Goal: Task Accomplishment & Management: Manage account settings

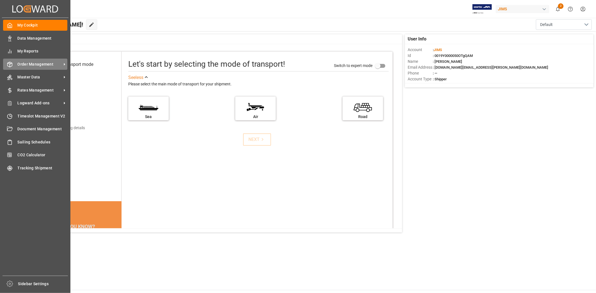
click at [31, 62] on span "Order Management" at bounding box center [40, 64] width 44 height 6
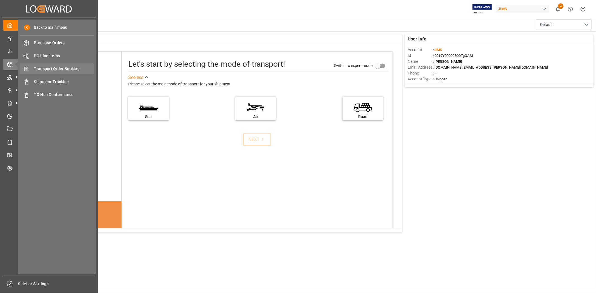
click at [68, 69] on span "Transport Order Booking" at bounding box center [64, 69] width 60 height 6
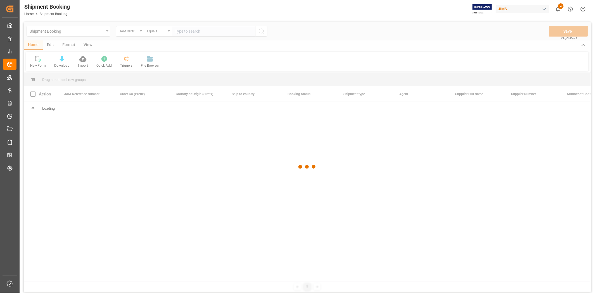
click at [193, 32] on div at bounding box center [307, 167] width 567 height 290
click at [193, 32] on input "text" at bounding box center [214, 31] width 84 height 11
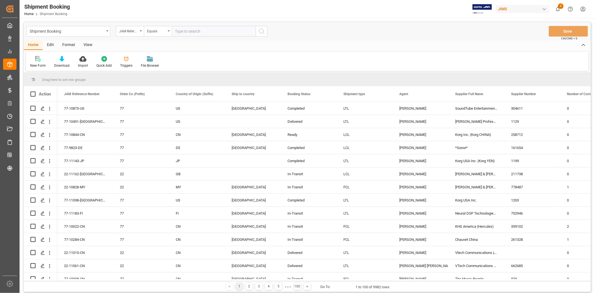
paste input "77-10008-CN"
click at [254, 34] on input "77-10008-CN" at bounding box center [214, 31] width 84 height 11
type input "77-10008-CN"
click at [259, 34] on icon "search button" at bounding box center [261, 31] width 7 height 7
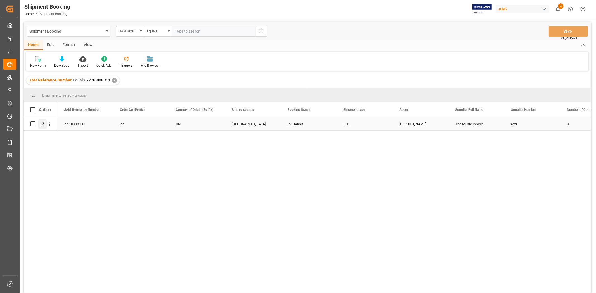
click at [42, 124] on icon "Press SPACE to select this row." at bounding box center [42, 124] width 4 height 4
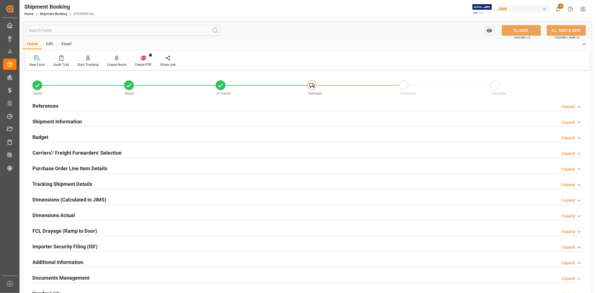
click at [82, 185] on h2 "Tracking Shipment Details" at bounding box center [62, 184] width 60 height 8
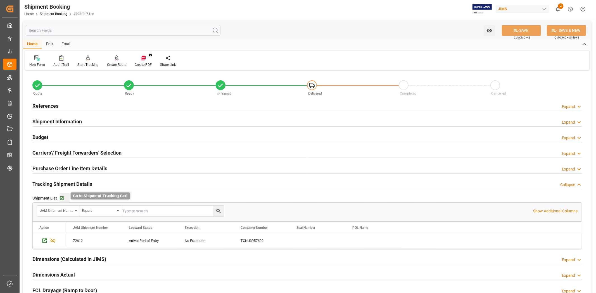
click at [59, 199] on icon "button" at bounding box center [61, 198] width 5 height 5
click at [72, 106] on div "References Expand" at bounding box center [306, 105] width 549 height 11
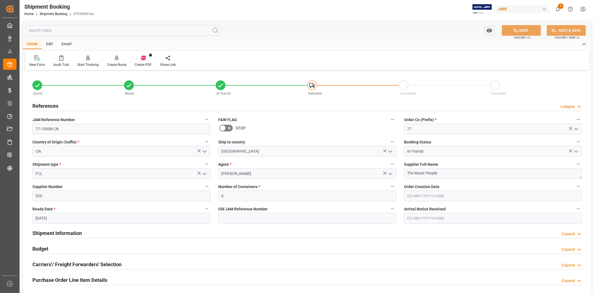
click at [65, 104] on div "References Collapse" at bounding box center [306, 105] width 549 height 11
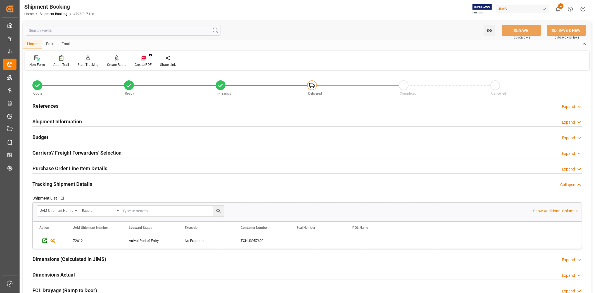
click at [83, 119] on div "Shipment Information Expand" at bounding box center [306, 121] width 549 height 11
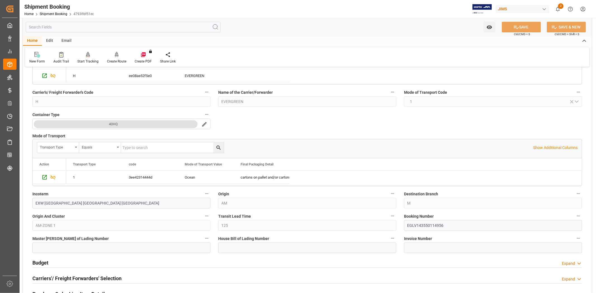
scroll to position [124, 0]
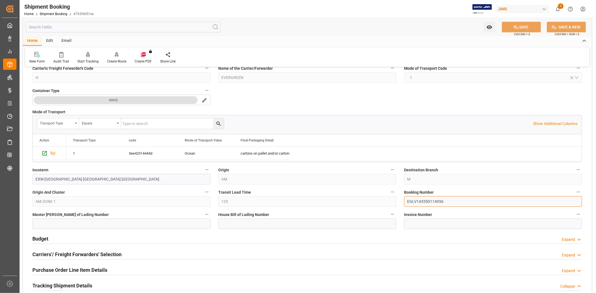
click at [416, 202] on input "EGLV143550114956" at bounding box center [493, 201] width 178 height 11
click at [521, 30] on button "SAVE" at bounding box center [520, 27] width 39 height 11
click at [88, 239] on div "Budget Expand" at bounding box center [306, 238] width 549 height 11
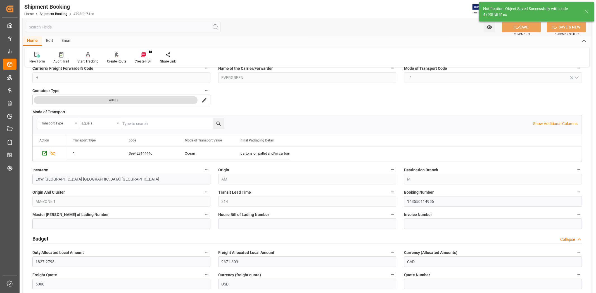
scroll to position [0, 0]
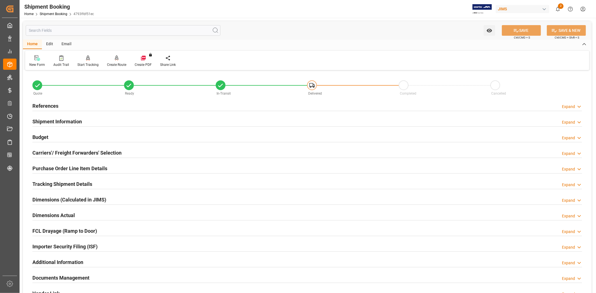
click at [146, 156] on div "Carriers'/ Freight Forwarders' Selection Expand" at bounding box center [306, 152] width 549 height 11
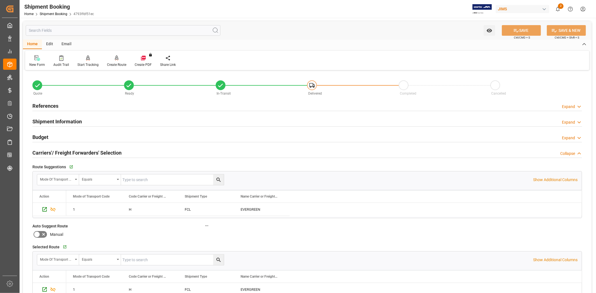
click at [333, 237] on div "Quote Ready In-Transit Delivered Completed Cancelled References Expand JAM Refe…" at bounding box center [307, 259] width 568 height 375
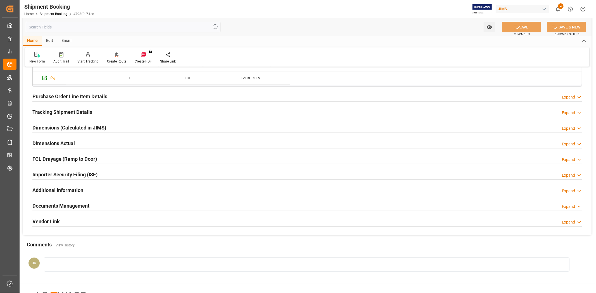
scroll to position [241, 0]
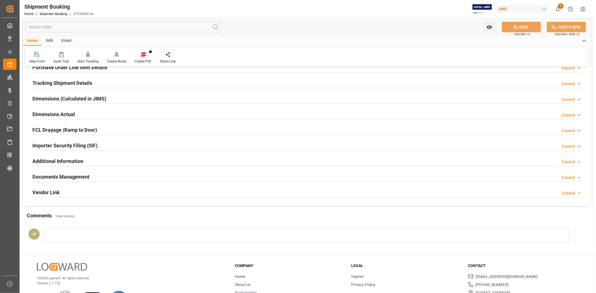
click at [136, 180] on div "Documents Management Expand" at bounding box center [306, 176] width 549 height 11
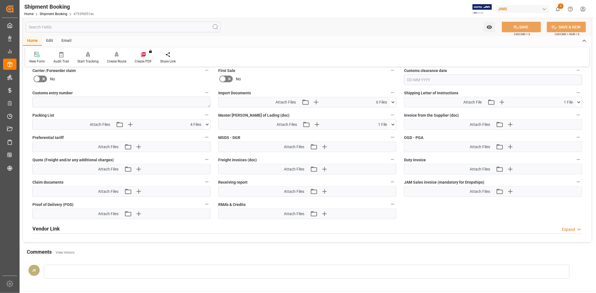
scroll to position [421, 0]
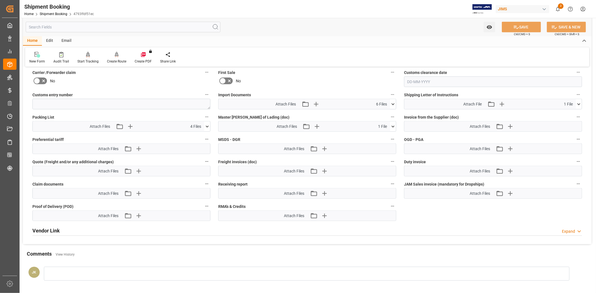
click at [393, 105] on icon at bounding box center [393, 104] width 6 height 6
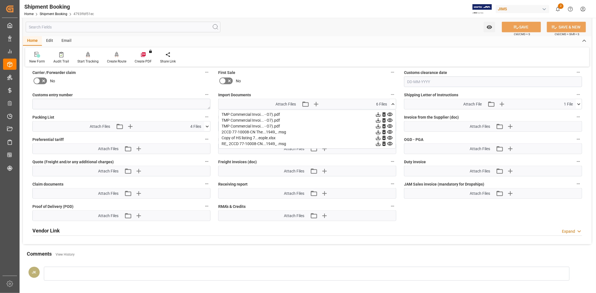
click at [364, 160] on label "Freight invoices (doc)" at bounding box center [307, 162] width 178 height 8
click at [389, 160] on button "Freight invoices (doc)" at bounding box center [392, 161] width 7 height 7
click at [332, 159] on div at bounding box center [298, 146] width 596 height 293
click at [393, 104] on icon at bounding box center [393, 104] width 6 height 6
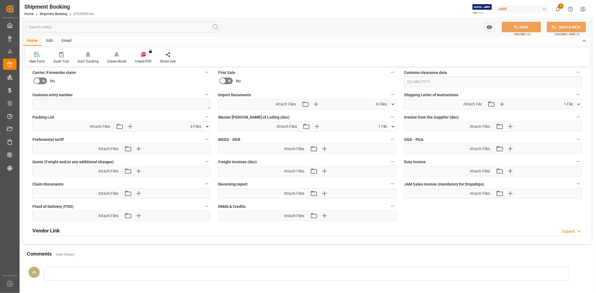
click at [395, 127] on icon at bounding box center [393, 127] width 6 height 6
click at [389, 136] on icon at bounding box center [389, 137] width 5 height 4
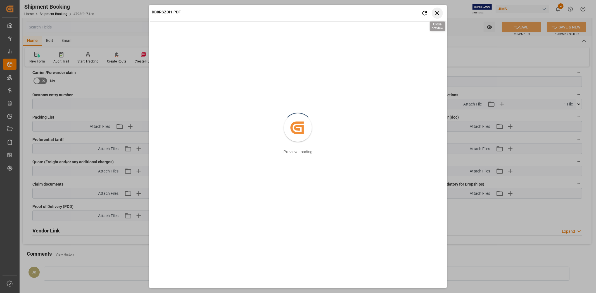
click at [435, 16] on icon "button" at bounding box center [436, 12] width 7 height 7
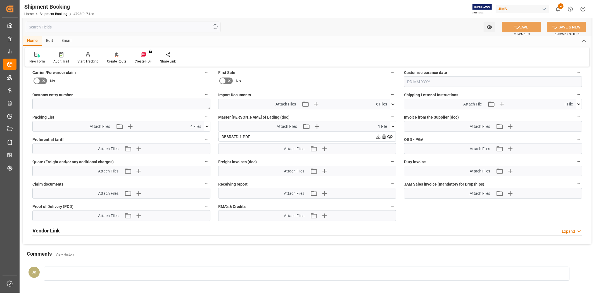
click at [377, 136] on icon at bounding box center [378, 137] width 6 height 6
click at [310, 79] on div "No" at bounding box center [307, 81] width 178 height 9
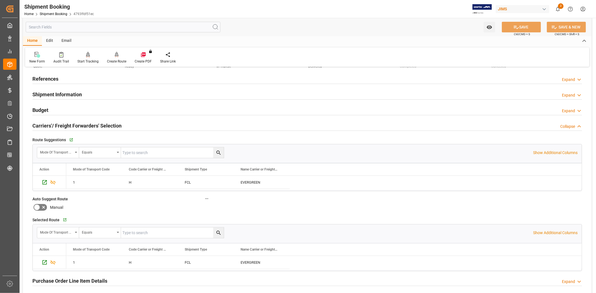
scroll to position [37, 0]
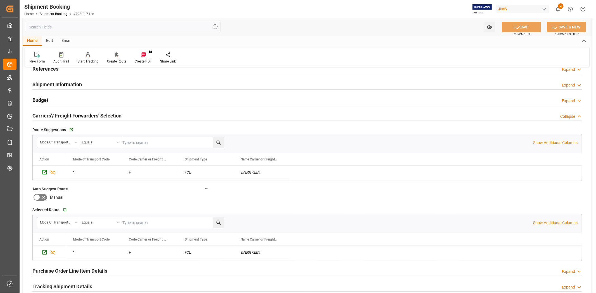
click at [342, 87] on div "Shipment Information Expand" at bounding box center [306, 84] width 549 height 11
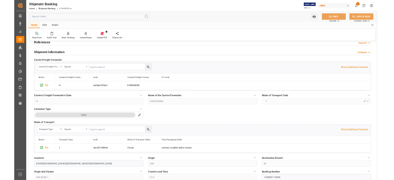
scroll to position [68, 0]
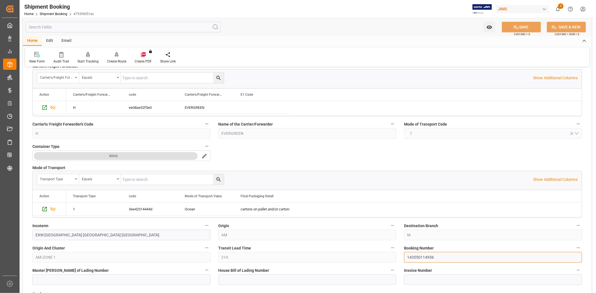
click at [420, 259] on input "143550114956" at bounding box center [493, 257] width 178 height 11
click at [455, 258] on input "143550114956" at bounding box center [493, 257] width 178 height 11
type input "143550126466"
click at [519, 28] on button "SAVE" at bounding box center [520, 27] width 39 height 11
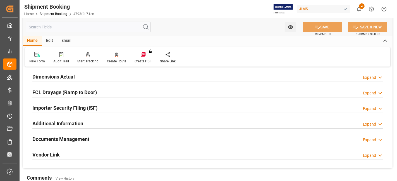
scroll to position [130, 0]
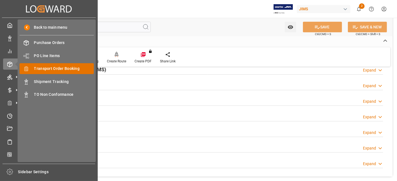
click at [65, 68] on span "Transport Order Booking" at bounding box center [64, 69] width 60 height 6
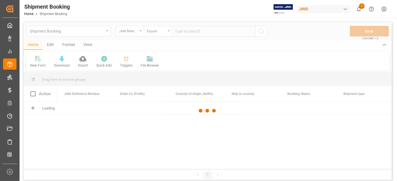
click at [185, 34] on div at bounding box center [208, 111] width 368 height 178
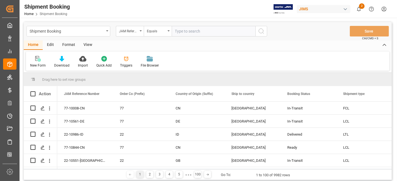
click at [183, 32] on input "text" at bounding box center [214, 31] width 84 height 11
paste input "77-11147-CN"
type input "77-11147-CN"
click at [264, 31] on icon "search button" at bounding box center [261, 31] width 7 height 7
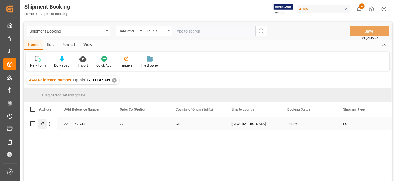
click at [43, 121] on div "Press SPACE to select this row." at bounding box center [42, 124] width 8 height 10
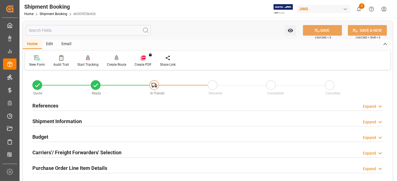
drag, startPoint x: 74, startPoint y: 163, endPoint x: 64, endPoint y: 154, distance: 13.6
click at [74, 163] on div "Purchase Order Line Item Details" at bounding box center [69, 168] width 75 height 11
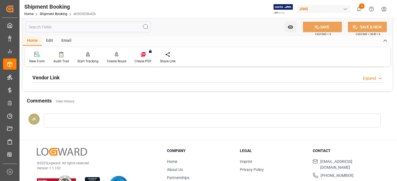
scroll to position [236, 0]
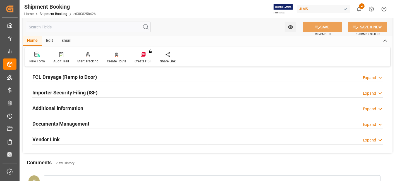
click at [79, 123] on h2 "Documents Management" at bounding box center [60, 124] width 57 height 8
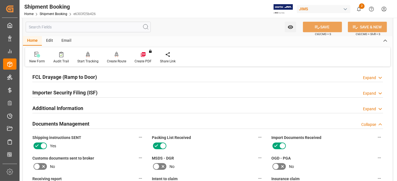
scroll to position [266, 0]
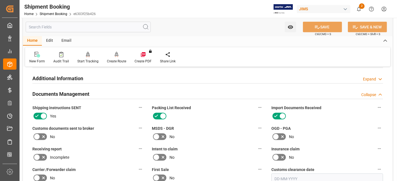
click at [106, 137] on div "No" at bounding box center [88, 137] width 112 height 9
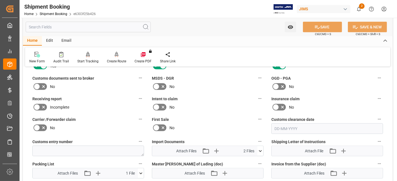
scroll to position [315, 0]
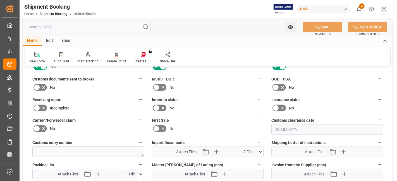
click at [261, 151] on icon at bounding box center [260, 152] width 3 height 2
click at [250, 160] on icon at bounding box center [251, 163] width 6 height 6
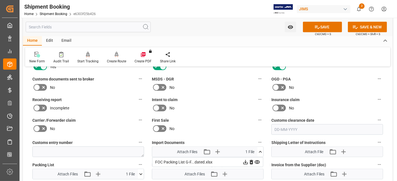
click at [253, 161] on icon at bounding box center [251, 163] width 3 height 4
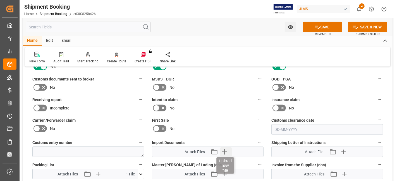
click at [225, 149] on icon "button" at bounding box center [224, 152] width 9 height 9
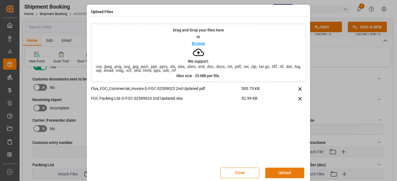
click at [284, 174] on button "Upload" at bounding box center [284, 173] width 39 height 11
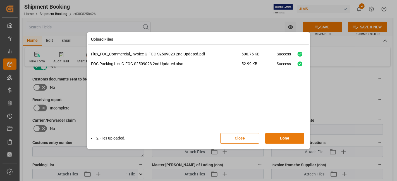
click at [280, 139] on button "Done" at bounding box center [284, 138] width 39 height 11
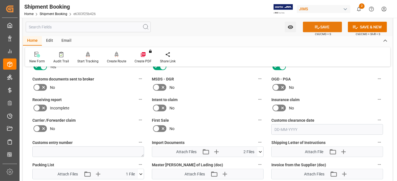
click at [310, 29] on button "SAVE" at bounding box center [322, 27] width 39 height 11
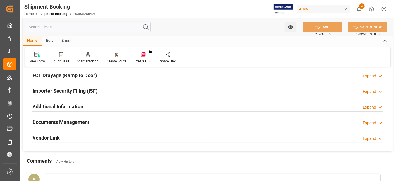
scroll to position [78, 0]
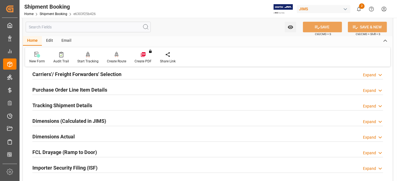
click at [67, 136] on h2 "Dimensions Actual" at bounding box center [53, 137] width 42 height 8
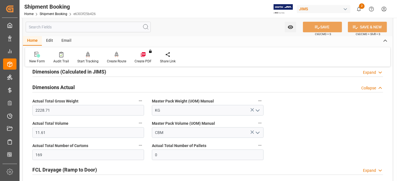
scroll to position [140, 0]
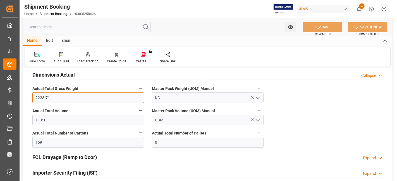
click at [38, 96] on input "2228.71" at bounding box center [88, 98] width 112 height 11
type input "3298.51"
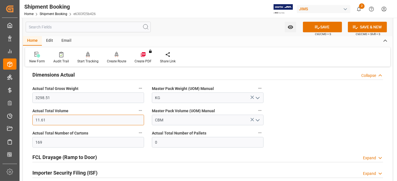
drag, startPoint x: 64, startPoint y: 120, endPoint x: 25, endPoint y: 118, distance: 39.7
click at [25, 118] on div "Quote Ready In-Transit Delivered Completed Cancelled References Expand JAM Refe…" at bounding box center [208, 82] width 370 height 302
type input "20.54"
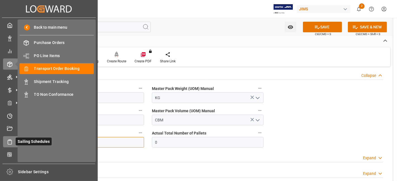
drag, startPoint x: 54, startPoint y: 142, endPoint x: 14, endPoint y: 142, distance: 39.4
click at [14, 142] on div "Created by potrace 1.15, written by Peter Selinger 2001-2017 Created by potrace…" at bounding box center [198, 90] width 397 height 181
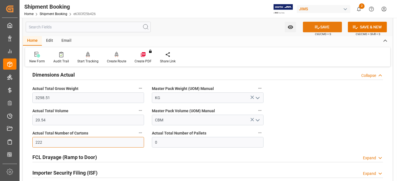
type input "222"
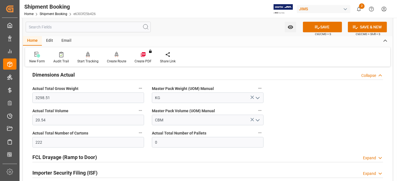
drag, startPoint x: 315, startPoint y: 26, endPoint x: 140, endPoint y: 21, distance: 175.7
click at [315, 25] on icon at bounding box center [317, 27] width 6 height 6
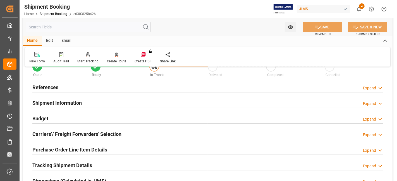
scroll to position [16, 0]
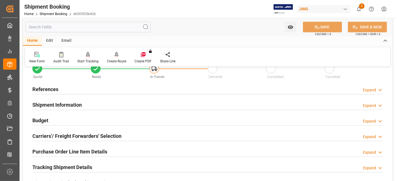
click at [47, 87] on h2 "References" at bounding box center [45, 90] width 26 height 8
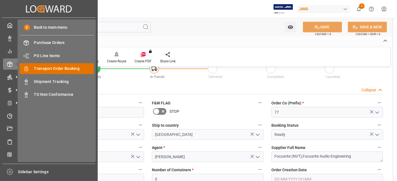
click at [76, 67] on span "Transport Order Booking" at bounding box center [64, 69] width 60 height 6
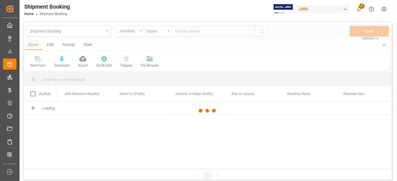
click at [200, 31] on div at bounding box center [208, 111] width 368 height 178
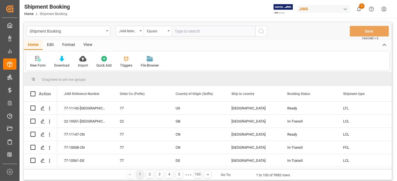
click at [185, 33] on input "text" at bounding box center [214, 31] width 84 height 11
paste input "77-10952-CN"
type input "77-10952-CN"
click at [262, 34] on icon "search button" at bounding box center [261, 31] width 7 height 7
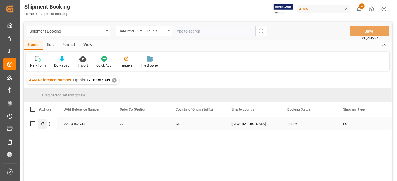
click at [41, 125] on polygon "Press SPACE to select this row." at bounding box center [42, 123] width 3 height 3
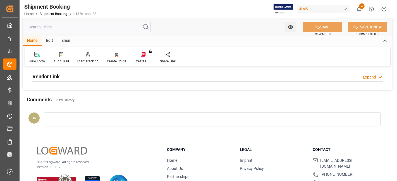
scroll to position [186, 0]
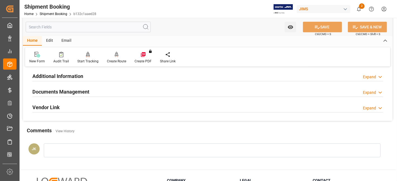
click at [77, 92] on h2 "Documents Management" at bounding box center [60, 92] width 57 height 8
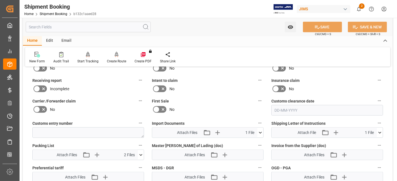
scroll to position [279, 0]
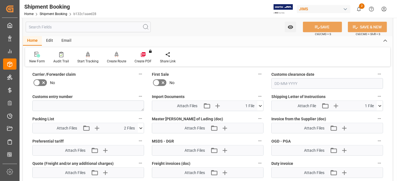
click at [260, 103] on icon at bounding box center [260, 106] width 6 height 6
click at [250, 114] on icon at bounding box center [251, 116] width 3 height 4
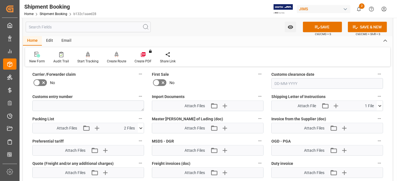
click at [378, 105] on icon at bounding box center [380, 106] width 6 height 6
click at [371, 115] on icon at bounding box center [370, 116] width 3 height 4
click at [141, 128] on icon at bounding box center [140, 129] width 3 height 2
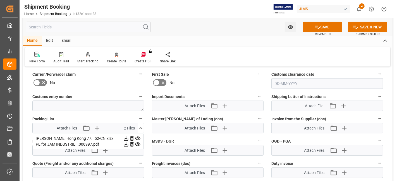
click at [132, 144] on icon at bounding box center [131, 145] width 3 height 4
click at [132, 137] on icon at bounding box center [132, 139] width 6 height 6
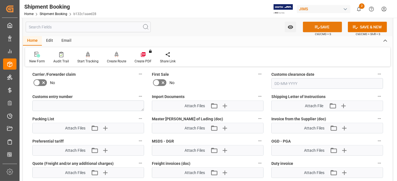
click at [330, 27] on button "SAVE" at bounding box center [322, 27] width 39 height 11
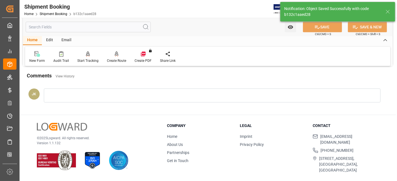
scroll to position [236, 0]
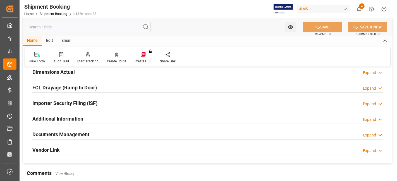
click at [75, 132] on h2 "Documents Management" at bounding box center [60, 135] width 57 height 8
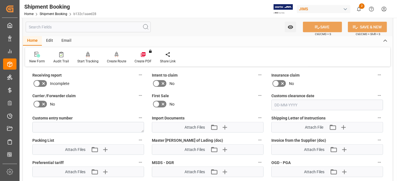
scroll to position [267, 0]
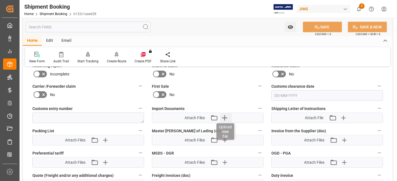
click at [222, 118] on icon "button" at bounding box center [224, 118] width 9 height 9
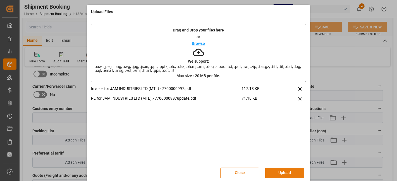
click at [279, 170] on button "Upload" at bounding box center [284, 173] width 39 height 11
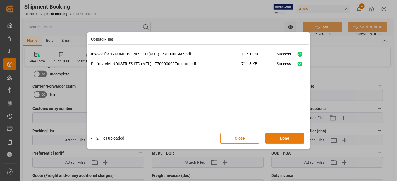
click at [282, 140] on button "Done" at bounding box center [284, 138] width 39 height 11
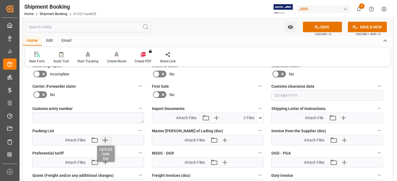
click at [106, 140] on icon "button" at bounding box center [105, 140] width 9 height 9
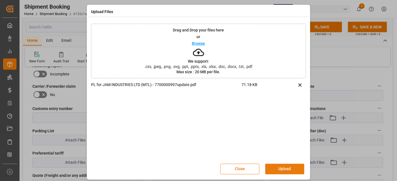
click at [284, 167] on button "Upload" at bounding box center [284, 169] width 39 height 11
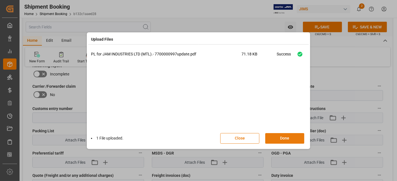
click at [282, 139] on button "Done" at bounding box center [284, 138] width 39 height 11
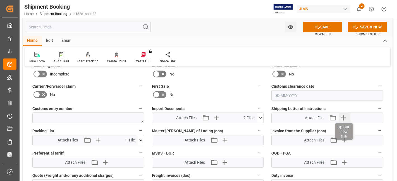
click at [343, 118] on icon "button" at bounding box center [343, 118] width 9 height 9
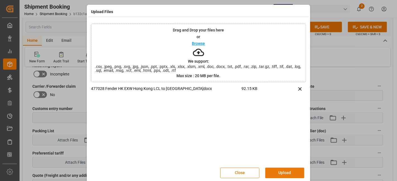
click at [281, 170] on button "Upload" at bounding box center [284, 173] width 39 height 11
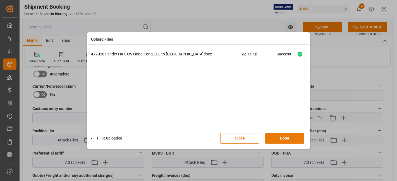
click at [286, 139] on button "Done" at bounding box center [284, 138] width 39 height 11
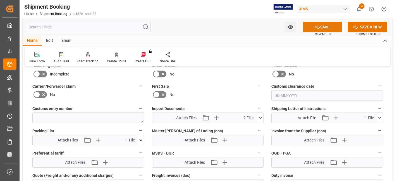
click at [319, 29] on icon at bounding box center [317, 27] width 6 height 6
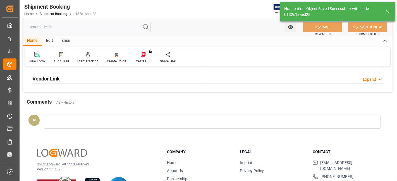
scroll to position [205, 0]
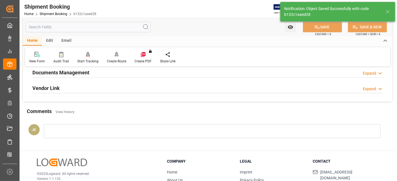
click at [114, 73] on div "Documents Management Expand" at bounding box center [207, 72] width 351 height 11
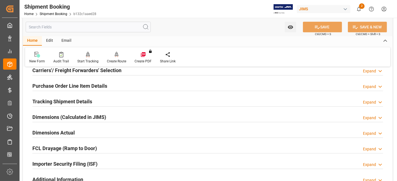
scroll to position [81, 0]
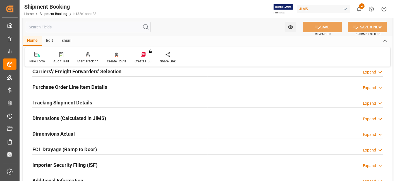
click at [75, 132] on div "Dimensions Actual Expand" at bounding box center [207, 133] width 351 height 11
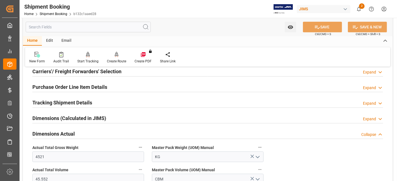
scroll to position [112, 0]
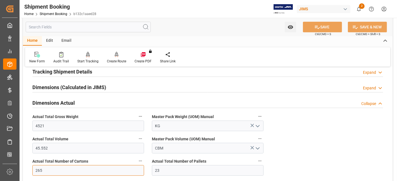
click at [38, 167] on input "265" at bounding box center [88, 171] width 112 height 11
type input "130"
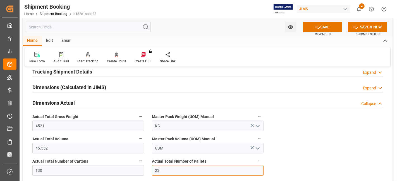
click at [157, 172] on input "23" at bounding box center [208, 171] width 112 height 11
type input "19"
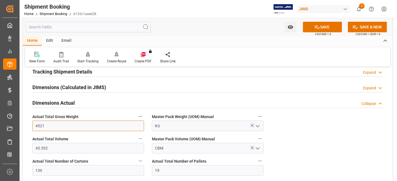
click at [40, 125] on input "4521" at bounding box center [88, 126] width 112 height 11
type input "3749"
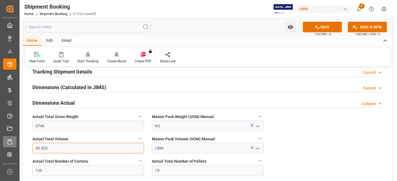
drag, startPoint x: 46, startPoint y: 150, endPoint x: 16, endPoint y: 146, distance: 30.6
click at [16, 147] on div "Created by potrace 1.15, written by Peter Selinger 2001-2017 Created by potrace…" at bounding box center [198, 90] width 397 height 181
type input "36.681"
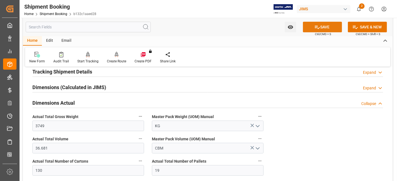
click at [314, 27] on icon at bounding box center [317, 27] width 6 height 6
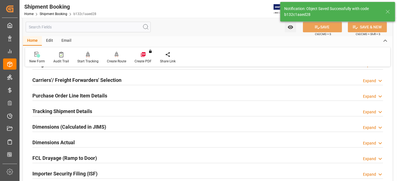
scroll to position [50, 0]
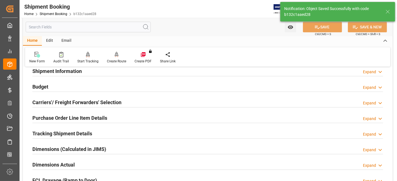
click at [69, 134] on h2 "Tracking Shipment Details" at bounding box center [62, 134] width 60 height 8
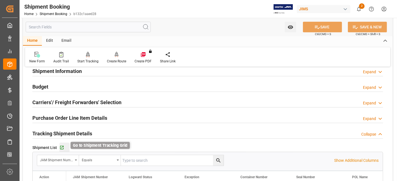
click at [62, 149] on icon "button" at bounding box center [61, 148] width 5 height 5
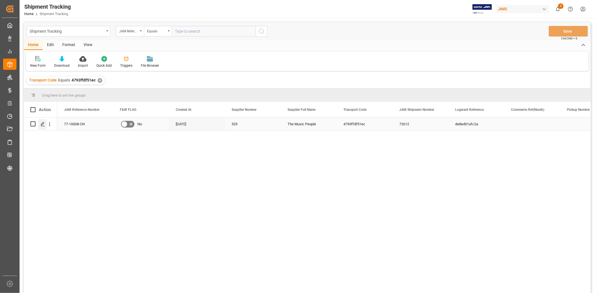
click at [43, 126] on line "Press SPACE to select this row." at bounding box center [42, 126] width 3 height 0
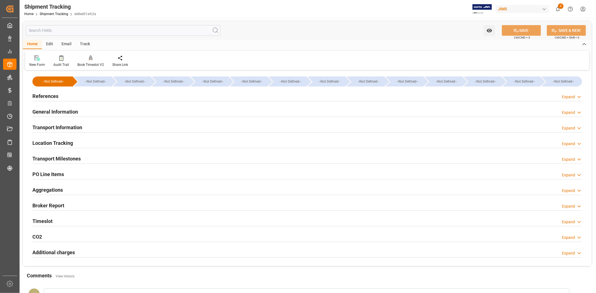
click at [94, 161] on div "Transport Milestones Expand" at bounding box center [306, 158] width 549 height 11
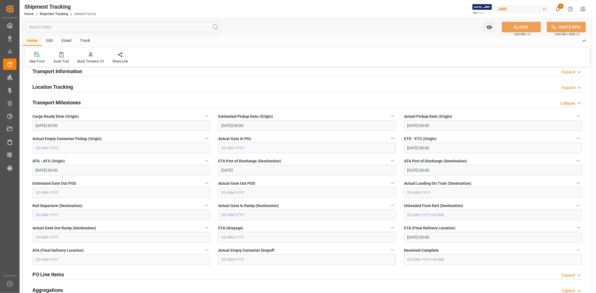
scroll to position [62, 0]
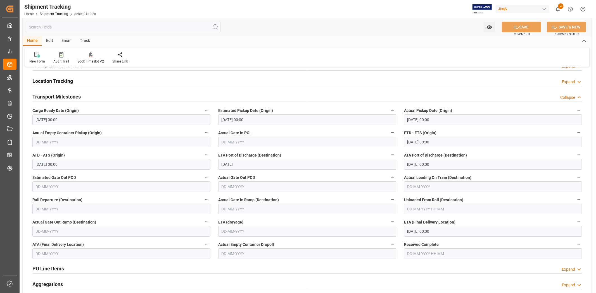
drag, startPoint x: 79, startPoint y: 98, endPoint x: 78, endPoint y: 102, distance: 3.7
click at [79, 98] on h2 "Transport Milestones" at bounding box center [56, 97] width 48 height 8
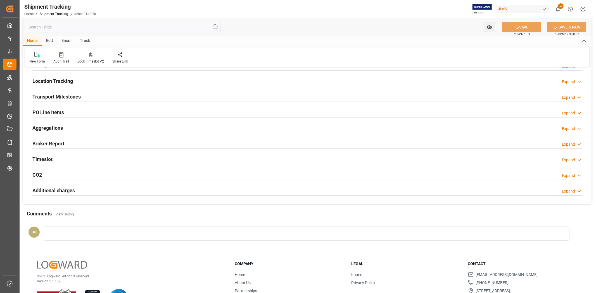
click at [83, 101] on div "Transport Milestones Expand" at bounding box center [306, 96] width 549 height 11
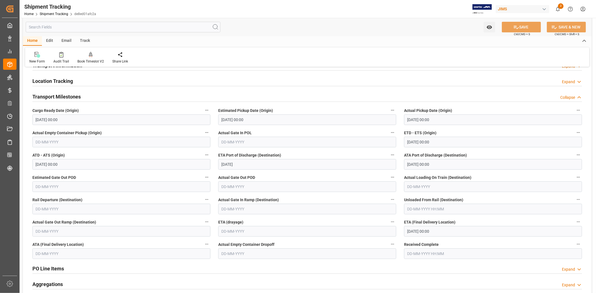
click at [83, 99] on div "Transport Milestones Collapse" at bounding box center [306, 96] width 549 height 11
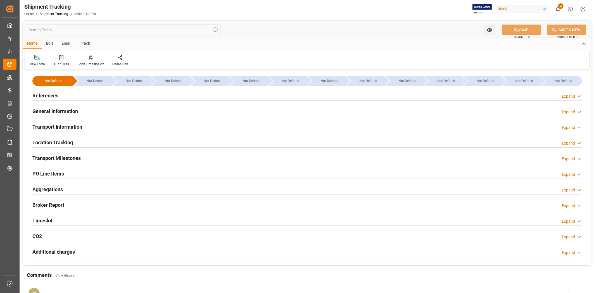
scroll to position [0, 0]
click at [89, 97] on div "References Expand" at bounding box center [306, 95] width 549 height 11
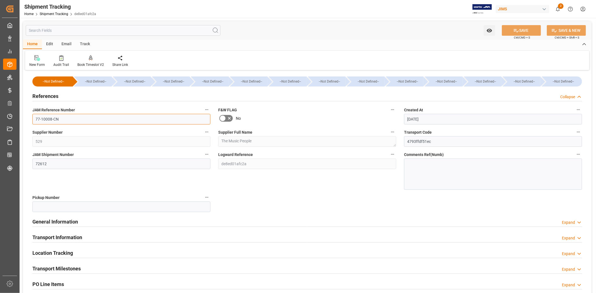
drag, startPoint x: 76, startPoint y: 121, endPoint x: 32, endPoint y: 102, distance: 47.4
click at [17, 116] on div "Created by potrace 1.15, written by Peter Selinger 2001-2017 Created by potrace…" at bounding box center [298, 146] width 596 height 293
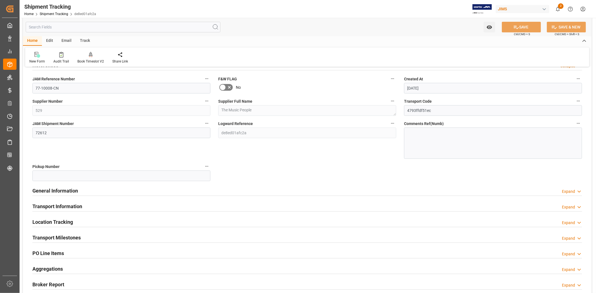
click at [111, 238] on div "Transport Milestones Expand" at bounding box center [306, 237] width 549 height 11
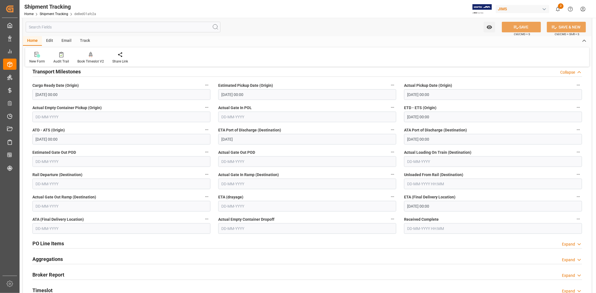
scroll to position [199, 0]
click at [443, 203] on input "[DATE] 00:00" at bounding box center [493, 205] width 178 height 11
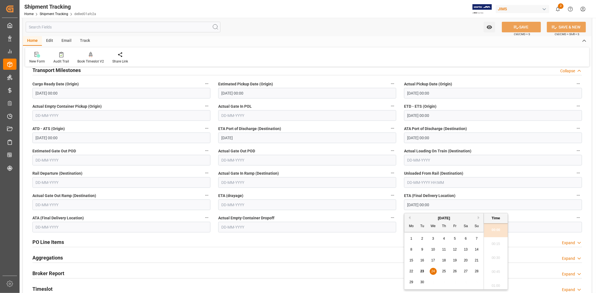
click at [445, 272] on span "25" at bounding box center [444, 271] width 4 height 4
type input "[DATE] 00:00"
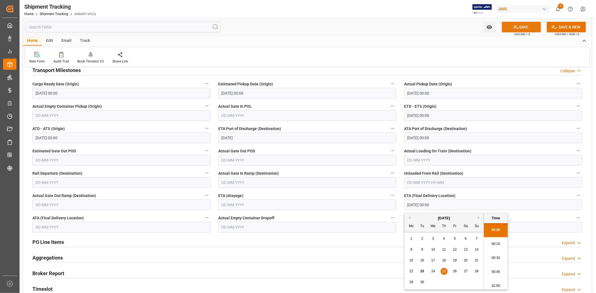
click at [518, 28] on button "SAVE" at bounding box center [520, 27] width 39 height 11
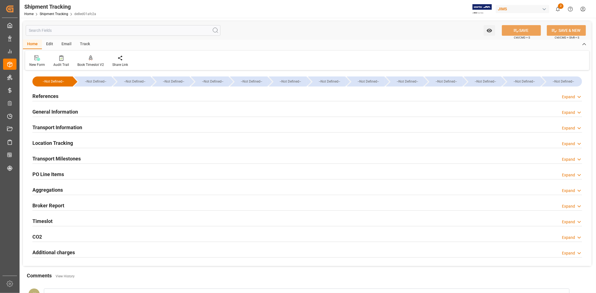
click at [408, 161] on div "Transport Milestones Expand" at bounding box center [306, 158] width 549 height 11
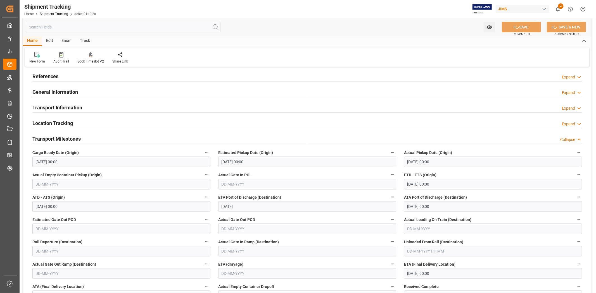
scroll to position [31, 0]
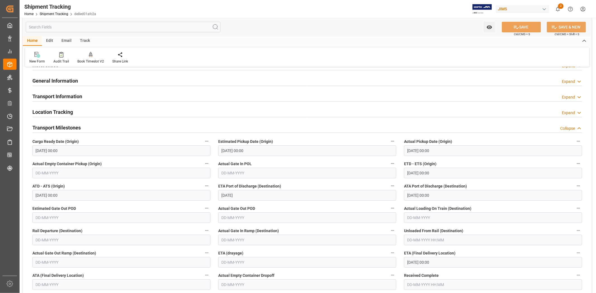
click at [497, 262] on input "[DATE] 00:00" at bounding box center [493, 262] width 178 height 11
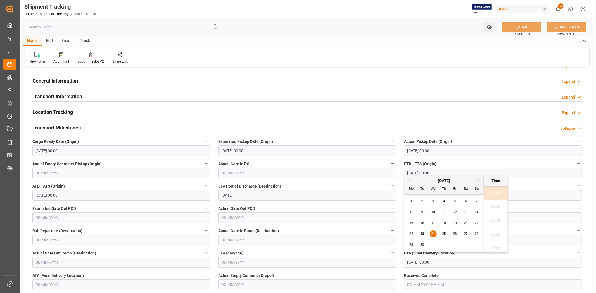
click at [444, 233] on span "25" at bounding box center [444, 234] width 4 height 4
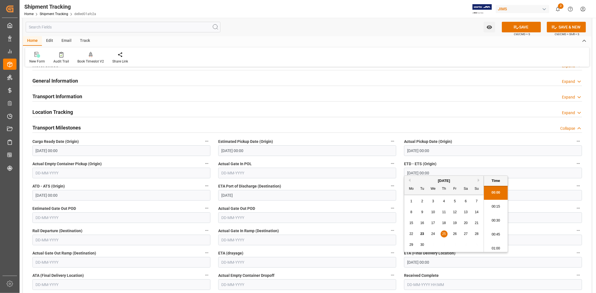
type input "25-09-2025 00:00"
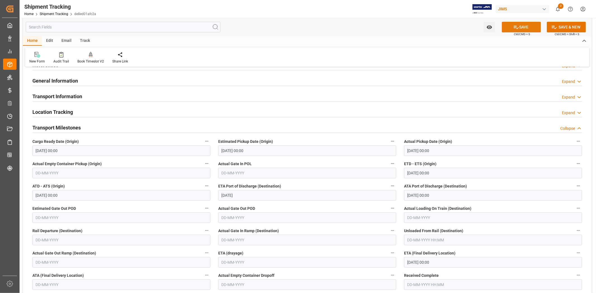
click at [513, 26] on icon at bounding box center [515, 27] width 5 height 3
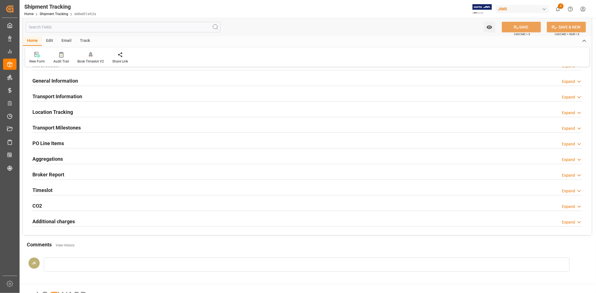
click at [110, 127] on div "Transport Milestones Expand" at bounding box center [306, 127] width 549 height 11
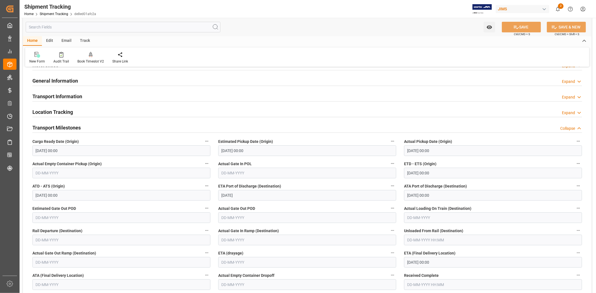
click at [110, 127] on div "Transport Milestones Collapse" at bounding box center [306, 127] width 549 height 11
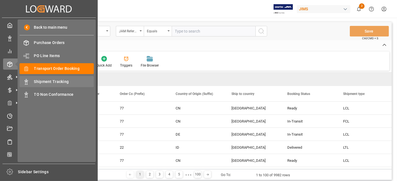
click at [59, 82] on span "Shipment Tracking" at bounding box center [64, 82] width 60 height 6
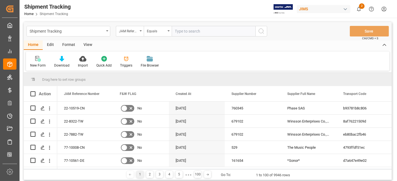
click at [186, 32] on input "text" at bounding box center [214, 31] width 84 height 11
paste input "77-10008-CN"
type input "77-10008-CN"
click at [259, 32] on icon "search button" at bounding box center [261, 31] width 7 height 7
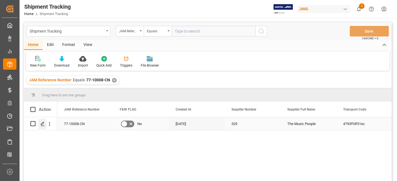
click at [45, 124] on div "Press SPACE to select this row." at bounding box center [42, 124] width 8 height 10
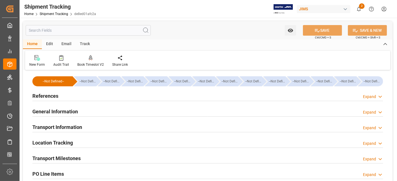
click at [100, 159] on div "Transport Milestones Expand" at bounding box center [207, 158] width 351 height 11
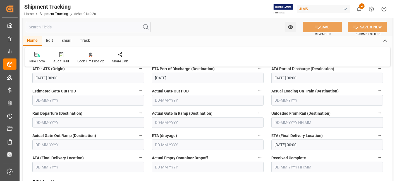
scroll to position [149, 0]
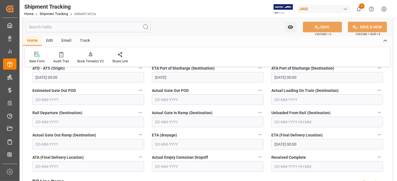
click at [294, 147] on input "[DATE] 00:00" at bounding box center [327, 144] width 112 height 11
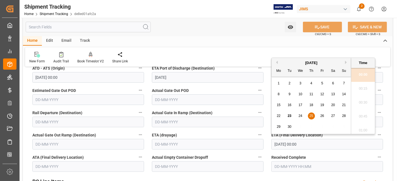
click at [299, 115] on span "24" at bounding box center [300, 116] width 4 height 4
type input "[DATE] 00:00"
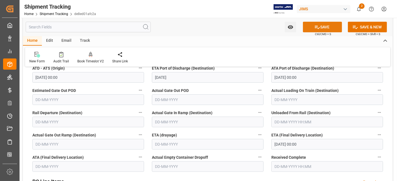
click at [321, 24] on button "SAVE" at bounding box center [322, 27] width 39 height 11
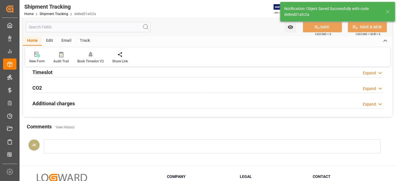
scroll to position [0, 0]
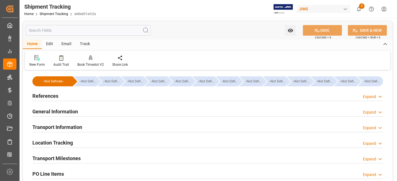
click at [73, 130] on h2 "Transport Information" at bounding box center [57, 128] width 50 height 8
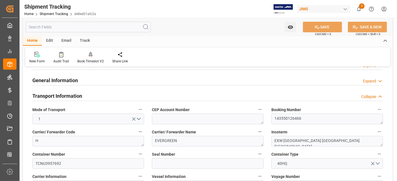
scroll to position [31, 0]
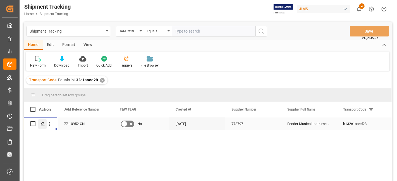
click at [44, 124] on icon "Press SPACE to select this row." at bounding box center [42, 124] width 4 height 4
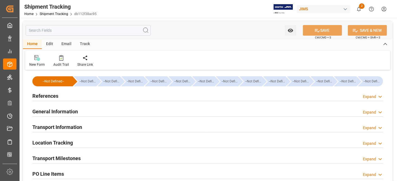
type input "[DATE]"
click at [63, 95] on div "References Expand" at bounding box center [207, 95] width 351 height 11
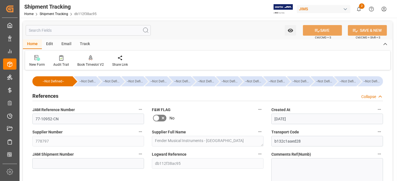
click at [63, 95] on div "References Collapse" at bounding box center [207, 95] width 351 height 11
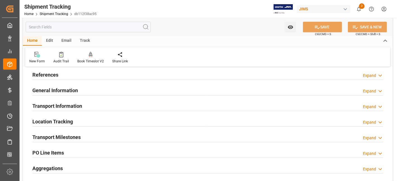
scroll to position [31, 0]
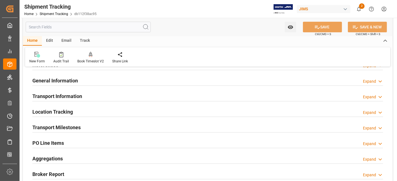
click at [63, 95] on h2 "Transport Information" at bounding box center [57, 97] width 50 height 8
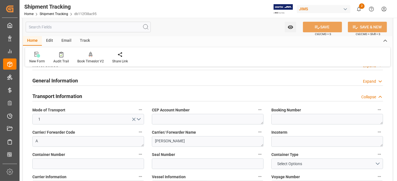
click at [63, 95] on h2 "Transport Information" at bounding box center [57, 97] width 50 height 8
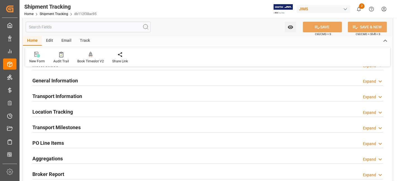
scroll to position [62, 0]
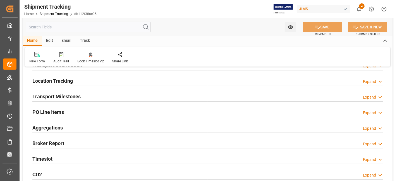
click at [63, 95] on h2 "Transport Milestones" at bounding box center [56, 97] width 48 height 8
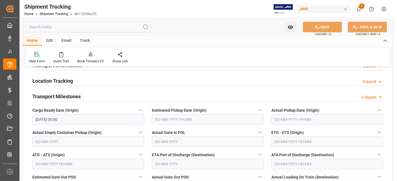
click at [74, 119] on input "[DATE] 00:00" at bounding box center [88, 119] width 112 height 11
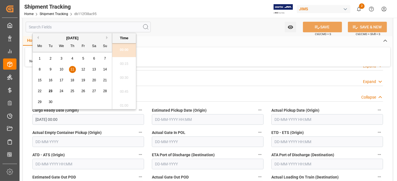
click at [51, 91] on span "23" at bounding box center [51, 91] width 4 height 4
type input "[DATE] 00:00"
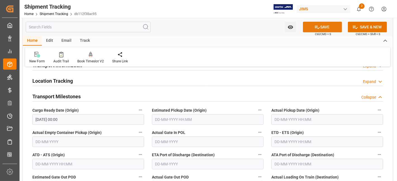
click at [320, 29] on button "SAVE" at bounding box center [322, 27] width 39 height 11
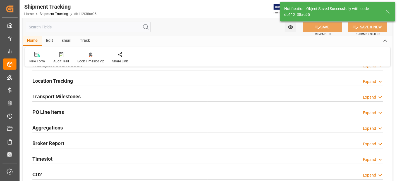
click at [107, 127] on div "Aggregations Expand" at bounding box center [207, 127] width 351 height 11
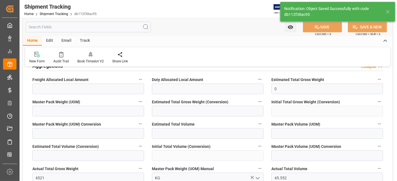
scroll to position [186, 0]
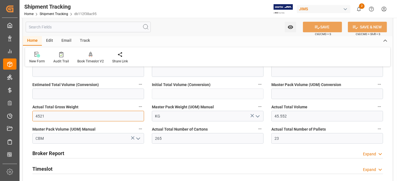
click at [40, 116] on input "4521" at bounding box center [88, 116] width 112 height 11
type input "3"
type input "3749"
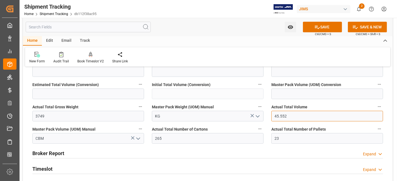
drag, startPoint x: 321, startPoint y: 118, endPoint x: 255, endPoint y: 115, distance: 66.5
click at [255, 115] on div "--Not Defined-- --Not Defined-- --Not Defined-- --Not Defined-- --Not Defined--…" at bounding box center [208, 50] width 370 height 328
type input "36.681"
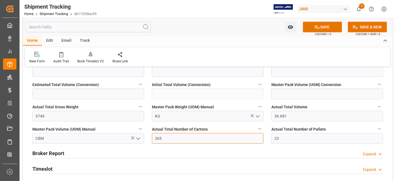
click at [230, 141] on input "265" at bounding box center [208, 138] width 112 height 11
type input "230"
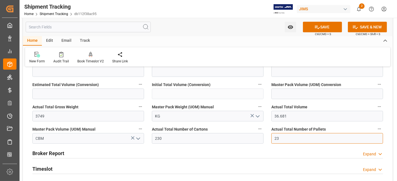
click at [276, 137] on input "23" at bounding box center [327, 138] width 112 height 11
type input "19"
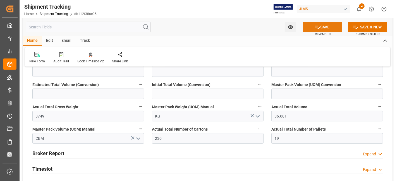
click at [309, 29] on button "SAVE" at bounding box center [322, 27] width 39 height 11
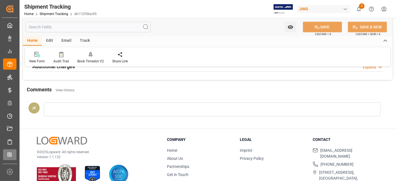
scroll to position [52, 0]
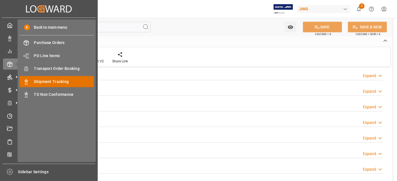
click at [63, 80] on span "Shipment Tracking" at bounding box center [64, 82] width 60 height 6
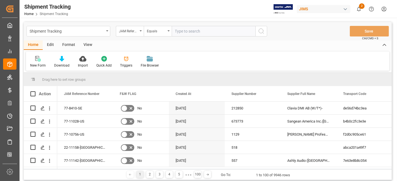
click at [189, 33] on input "text" at bounding box center [214, 31] width 84 height 11
type input "77-11189-US"
click at [258, 31] on icon "search button" at bounding box center [261, 31] width 7 height 7
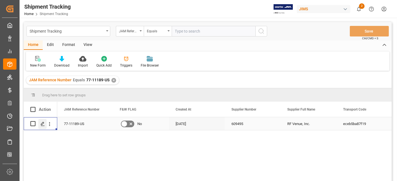
click at [41, 125] on icon "Press SPACE to select this row." at bounding box center [42, 124] width 4 height 4
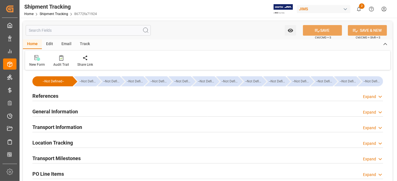
type input "[DATE] 00:00"
type input "[DATE]"
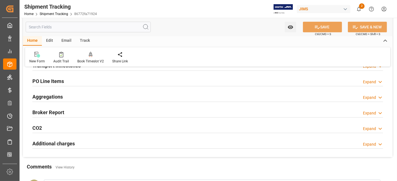
scroll to position [62, 0]
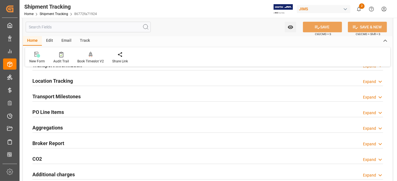
click at [74, 96] on h2 "Transport Milestones" at bounding box center [56, 97] width 48 height 8
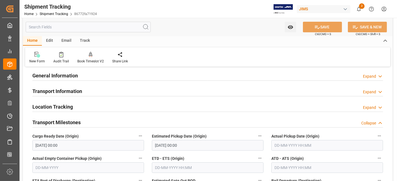
scroll to position [31, 0]
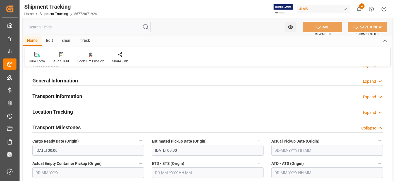
click at [77, 125] on h2 "Transport Milestones" at bounding box center [56, 128] width 48 height 8
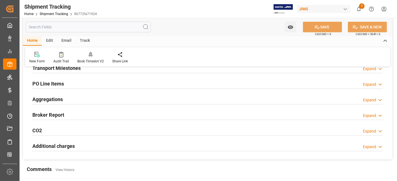
scroll to position [93, 0]
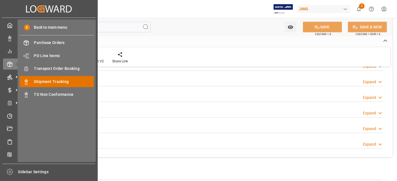
click at [69, 82] on span "Shipment Tracking" at bounding box center [64, 82] width 60 height 6
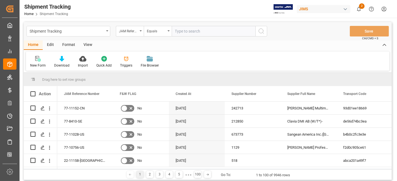
click at [186, 31] on input "text" at bounding box center [214, 31] width 84 height 11
type input "77-11060-US"
click at [260, 34] on icon "search button" at bounding box center [261, 31] width 7 height 7
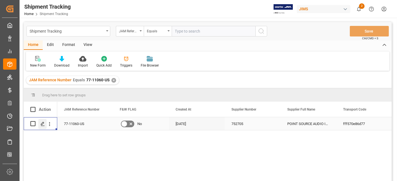
click at [43, 123] on icon "Press SPACE to select this row." at bounding box center [42, 124] width 4 height 4
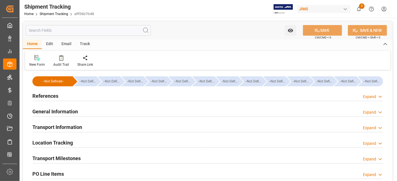
type input "[DATE] 00:00"
type input "[DATE]"
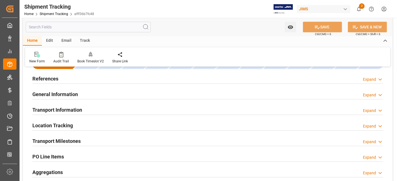
scroll to position [31, 0]
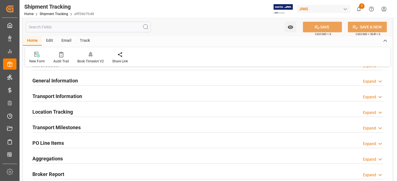
click at [62, 129] on h2 "Transport Milestones" at bounding box center [56, 128] width 48 height 8
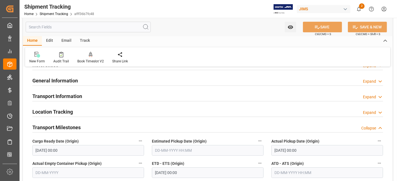
click at [85, 98] on div "Transport Information Expand" at bounding box center [207, 96] width 351 height 11
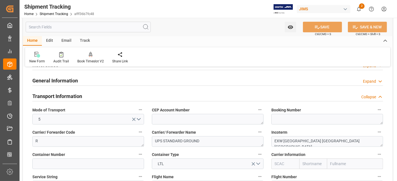
scroll to position [124, 0]
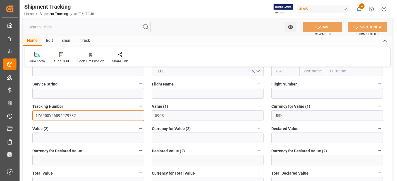
click at [64, 118] on input "1ZA550Y26894279732" at bounding box center [88, 116] width 112 height 11
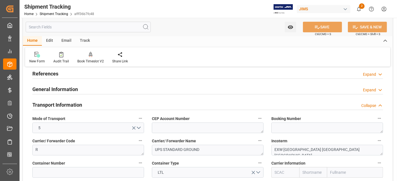
scroll to position [0, 0]
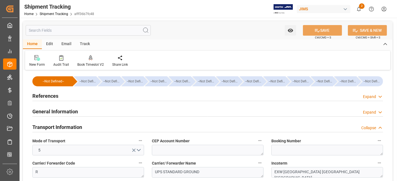
drag, startPoint x: 72, startPoint y: 127, endPoint x: 172, endPoint y: 120, distance: 99.9
click at [72, 127] on h2 "Transport Information" at bounding box center [57, 128] width 50 height 8
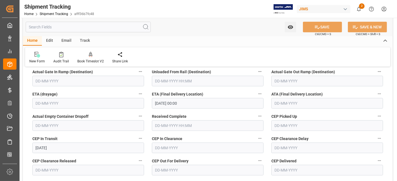
scroll to position [155, 0]
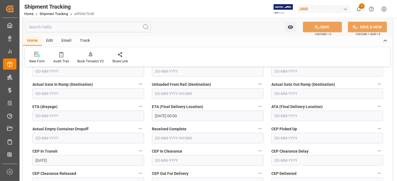
click at [184, 115] on input "[DATE] 00:00" at bounding box center [208, 116] width 112 height 11
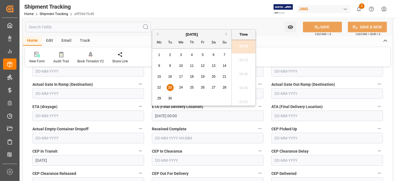
click at [204, 88] on span "26" at bounding box center [203, 88] width 4 height 4
type input "[DATE] 00:00"
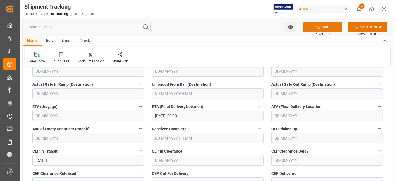
click at [309, 30] on button "SAVE" at bounding box center [322, 27] width 39 height 11
